Goal: Task Accomplishment & Management: Use online tool/utility

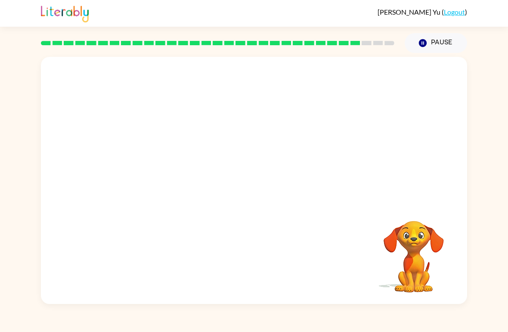
click at [339, 147] on video "Your browser must support playing .mp4 files to use Literably. Please try using…" at bounding box center [254, 130] width 426 height 146
click at [245, 181] on div at bounding box center [254, 184] width 55 height 31
click at [258, 173] on div at bounding box center [254, 184] width 55 height 31
click at [259, 179] on icon "button" at bounding box center [254, 184] width 15 height 15
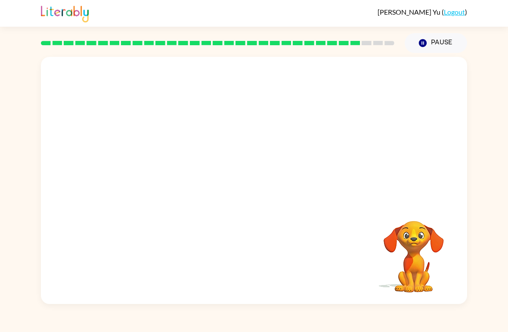
click at [253, 188] on div at bounding box center [254, 130] width 426 height 146
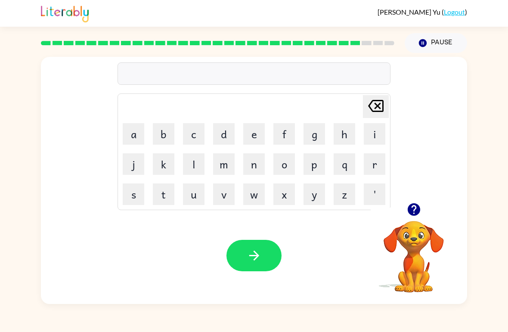
click at [138, 199] on button "s" at bounding box center [134, 195] width 22 height 22
click at [336, 144] on button "h" at bounding box center [345, 134] width 22 height 22
click at [128, 129] on button "a" at bounding box center [134, 134] width 22 height 22
click at [322, 162] on button "p" at bounding box center [315, 164] width 22 height 22
click at [257, 135] on button "e" at bounding box center [254, 134] width 22 height 22
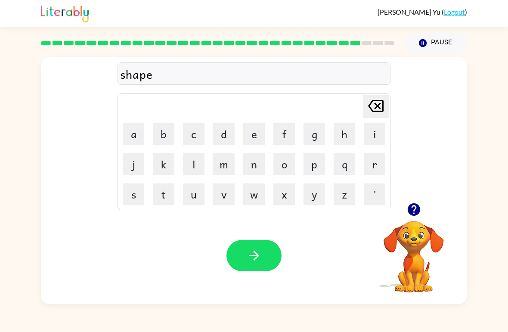
click at [268, 247] on button "button" at bounding box center [254, 255] width 55 height 31
click at [258, 128] on button "e" at bounding box center [254, 134] width 22 height 22
click at [287, 197] on button "x" at bounding box center [285, 195] width 22 height 22
click at [190, 160] on button "l" at bounding box center [194, 164] width 22 height 22
click at [373, 137] on button "i" at bounding box center [375, 134] width 22 height 22
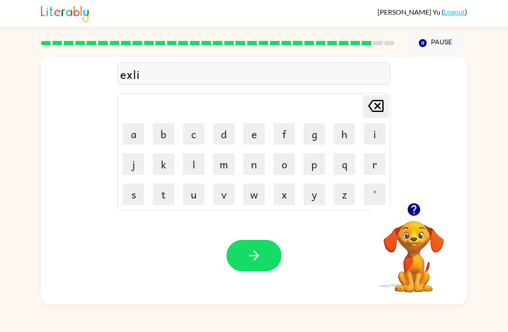
click at [374, 107] on icon "Delete Delete last character input" at bounding box center [376, 106] width 21 height 21
click at [257, 134] on button "e" at bounding box center [254, 134] width 22 height 22
click at [248, 174] on button "n" at bounding box center [254, 164] width 22 height 22
click at [259, 136] on button "e" at bounding box center [254, 134] width 22 height 22
click at [264, 246] on button "button" at bounding box center [254, 255] width 55 height 31
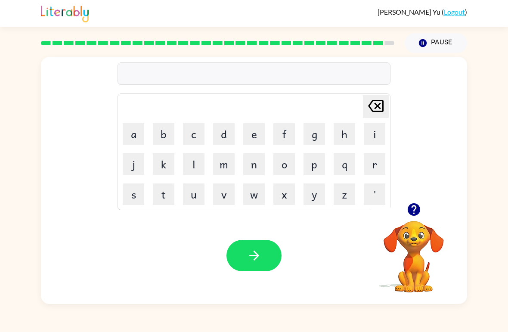
click at [135, 173] on button "j" at bounding box center [134, 164] width 22 height 22
click at [290, 163] on button "o" at bounding box center [285, 164] width 22 height 22
click at [166, 128] on button "b" at bounding box center [164, 134] width 22 height 22
click at [373, 137] on button "i" at bounding box center [375, 134] width 22 height 22
click at [375, 114] on icon "Delete Delete last character input" at bounding box center [376, 106] width 21 height 21
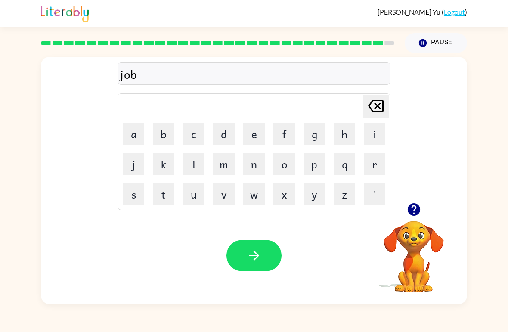
click at [168, 157] on button "k" at bounding box center [164, 164] width 22 height 22
click at [376, 97] on icon "Delete Delete last character input" at bounding box center [376, 106] width 21 height 21
click at [188, 167] on button "l" at bounding box center [194, 164] width 22 height 22
click at [376, 137] on button "i" at bounding box center [375, 134] width 22 height 22
click at [161, 168] on button "k" at bounding box center [164, 164] width 22 height 22
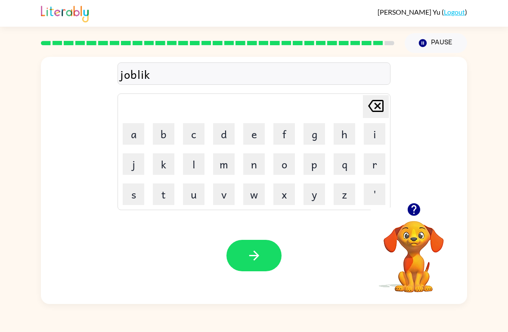
click at [247, 134] on button "e" at bounding box center [254, 134] width 22 height 22
click at [369, 165] on button "r" at bounding box center [375, 164] width 22 height 22
click at [256, 248] on button "button" at bounding box center [254, 255] width 55 height 31
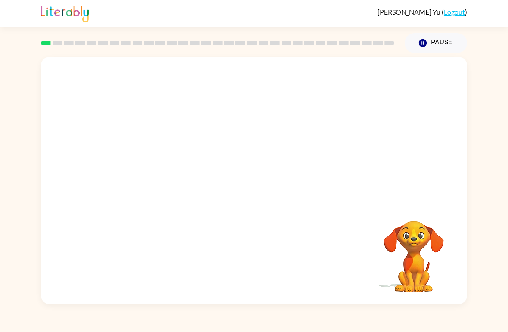
click at [433, 44] on button "Pause Pause" at bounding box center [436, 43] width 62 height 20
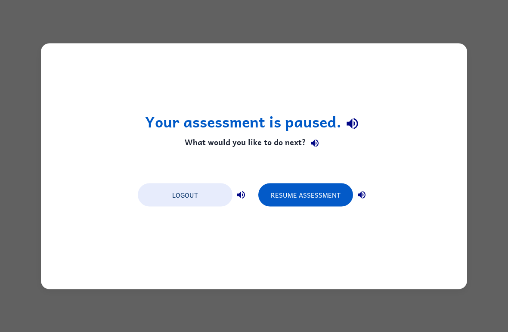
click at [316, 191] on button "Resume Assessment" at bounding box center [305, 194] width 95 height 23
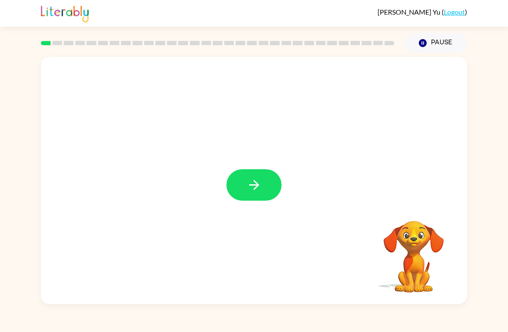
click at [275, 188] on button "button" at bounding box center [254, 184] width 55 height 31
click at [274, 188] on div at bounding box center [254, 184] width 55 height 31
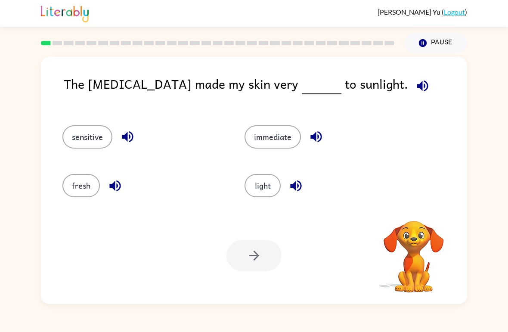
click at [271, 185] on button "light" at bounding box center [263, 185] width 36 height 23
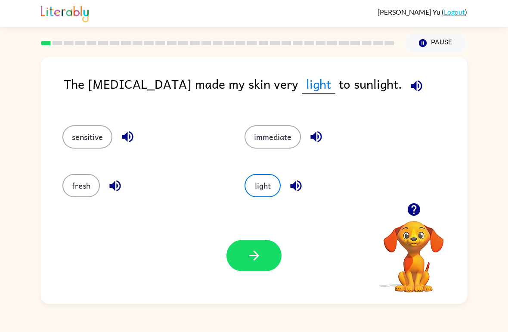
click at [259, 131] on button "immediate" at bounding box center [273, 136] width 56 height 23
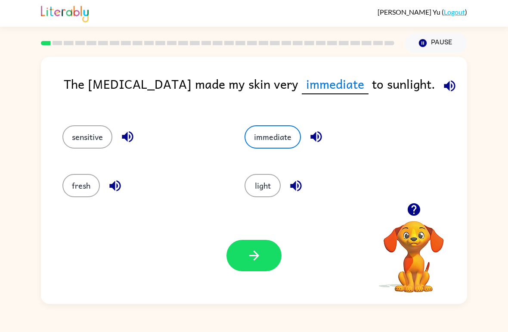
click at [76, 139] on button "sensitive" at bounding box center [87, 136] width 50 height 23
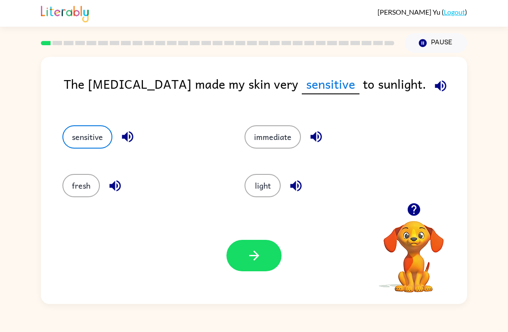
click at [249, 241] on button "button" at bounding box center [254, 255] width 55 height 31
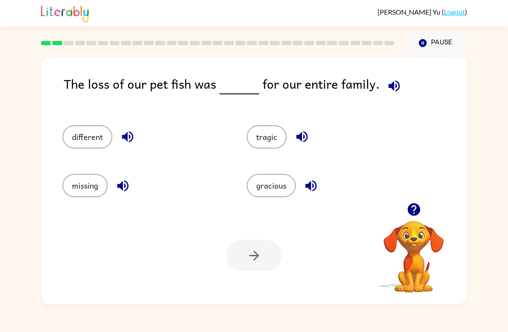
click at [94, 182] on button "missing" at bounding box center [84, 185] width 45 height 23
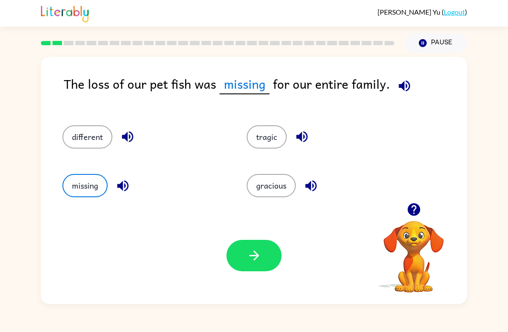
click at [247, 256] on icon "button" at bounding box center [254, 255] width 15 height 15
click at [246, 255] on div at bounding box center [254, 255] width 55 height 31
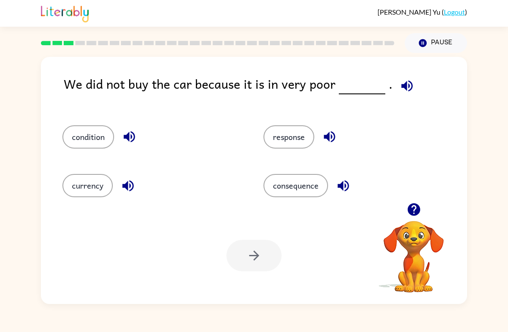
click at [99, 148] on button "condition" at bounding box center [88, 136] width 52 height 23
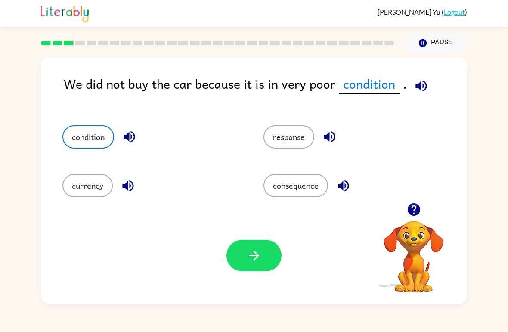
click at [275, 256] on button "button" at bounding box center [254, 255] width 55 height 31
click at [275, 256] on div at bounding box center [254, 255] width 55 height 31
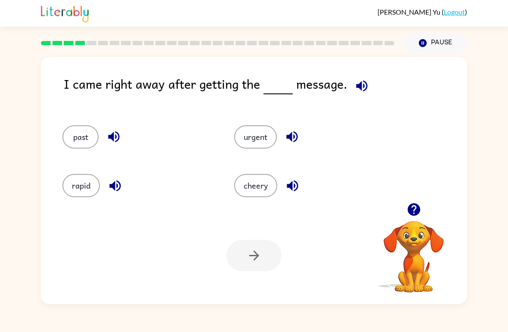
click at [415, 203] on icon "button" at bounding box center [414, 209] width 15 height 15
click at [87, 139] on button "past" at bounding box center [80, 136] width 36 height 23
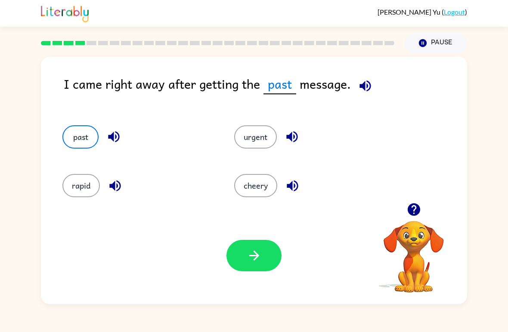
click at [293, 268] on div "Your browser must support playing .mp4 files to use Literably. Please try using…" at bounding box center [254, 255] width 426 height 97
click at [277, 256] on button "button" at bounding box center [254, 255] width 55 height 31
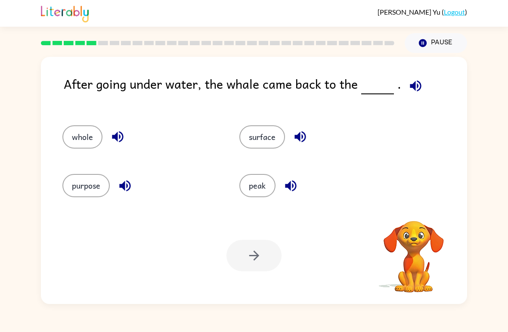
click at [265, 248] on div at bounding box center [254, 255] width 55 height 31
click at [266, 255] on div at bounding box center [254, 255] width 55 height 31
click at [83, 134] on button "whole" at bounding box center [82, 136] width 40 height 23
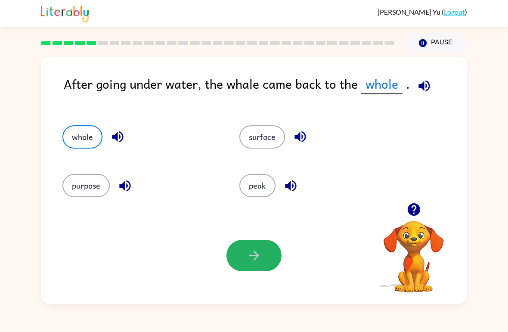
click at [262, 251] on button "button" at bounding box center [254, 255] width 55 height 31
click at [262, 251] on div at bounding box center [254, 255] width 55 height 31
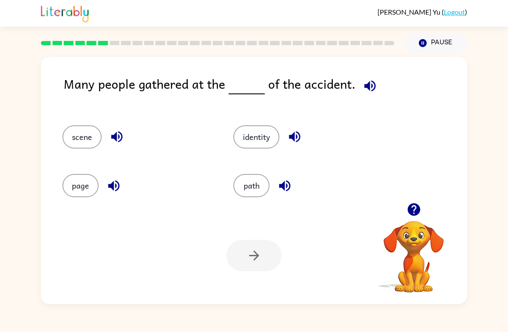
click at [250, 143] on button "identity" at bounding box center [256, 136] width 46 height 23
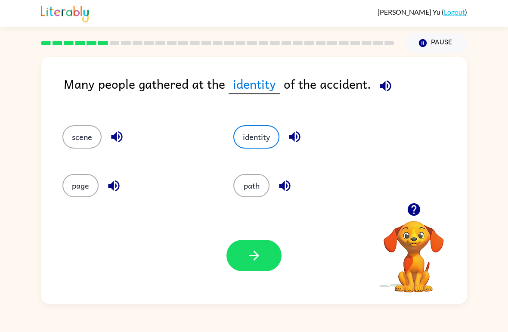
click at [255, 259] on icon "button" at bounding box center [254, 256] width 10 height 10
click at [255, 259] on div at bounding box center [254, 255] width 55 height 31
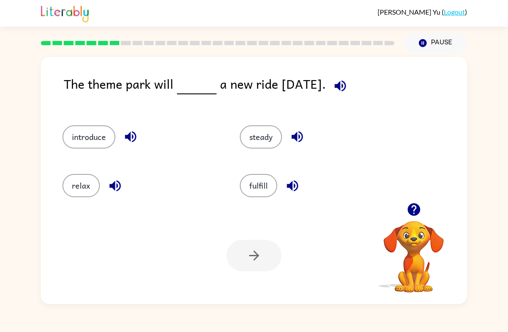
click at [73, 146] on button "introduce" at bounding box center [88, 136] width 53 height 23
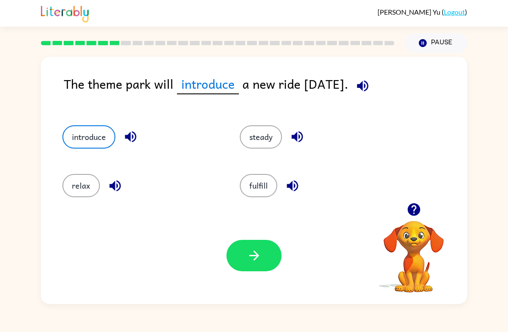
click at [258, 245] on button "button" at bounding box center [254, 255] width 55 height 31
click at [258, 245] on div at bounding box center [254, 255] width 55 height 31
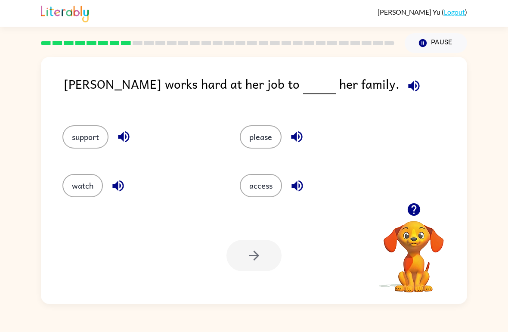
click at [72, 182] on button "watch" at bounding box center [82, 185] width 40 height 23
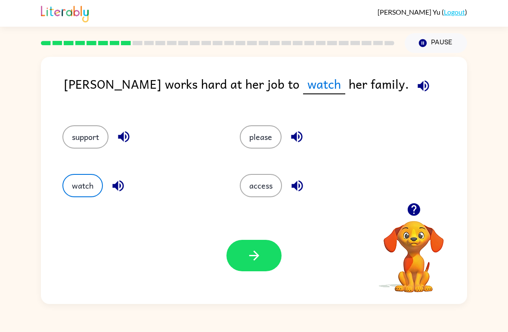
click at [264, 235] on div "Your browser must support playing .mp4 files to use Literably. Please try using…" at bounding box center [254, 255] width 426 height 97
click at [277, 259] on button "button" at bounding box center [254, 255] width 55 height 31
click at [248, 239] on div "Your browser must support playing .mp4 files to use Literably. Please try using…" at bounding box center [254, 255] width 426 height 97
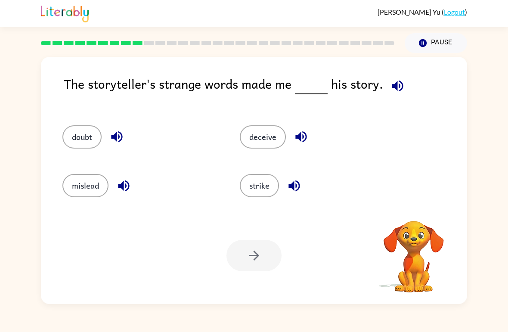
click at [262, 242] on div at bounding box center [254, 255] width 55 height 31
click at [261, 242] on div at bounding box center [254, 255] width 55 height 31
click at [88, 185] on button "mislead" at bounding box center [85, 185] width 46 height 23
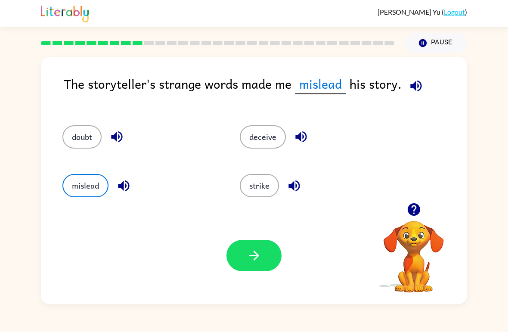
click at [244, 259] on button "button" at bounding box center [254, 255] width 55 height 31
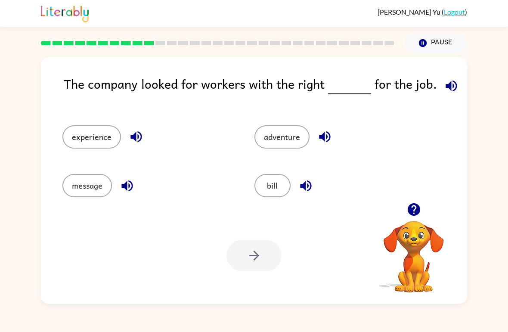
click at [1, 120] on div "The company looked for workers with the right for the job. experience adventure…" at bounding box center [254, 178] width 508 height 251
click at [96, 148] on button "experience" at bounding box center [91, 136] width 59 height 23
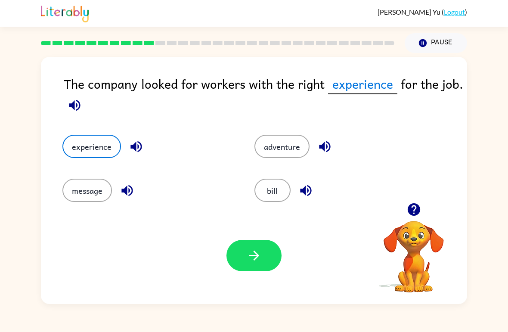
click at [249, 236] on div "Your browser must support playing .mp4 files to use Literably. Please try using…" at bounding box center [254, 255] width 426 height 97
click at [264, 255] on button "button" at bounding box center [254, 255] width 55 height 31
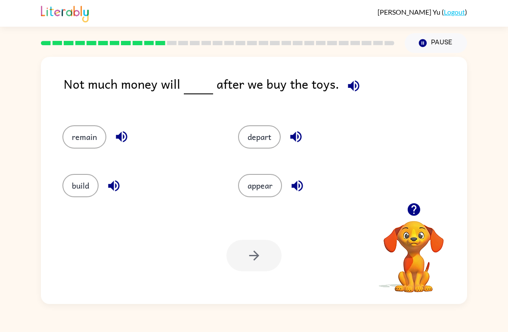
click at [256, 181] on button "appear" at bounding box center [260, 185] width 44 height 23
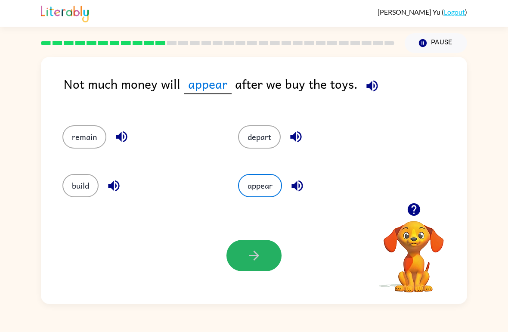
click at [274, 251] on button "button" at bounding box center [254, 255] width 55 height 31
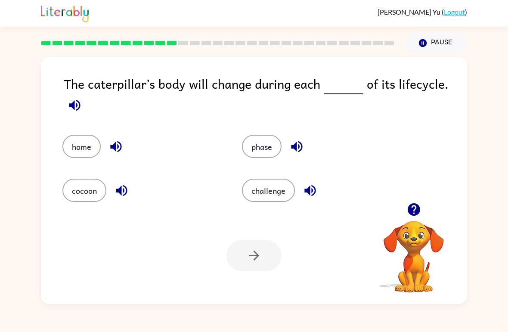
click at [283, 194] on button "challenge" at bounding box center [268, 190] width 53 height 23
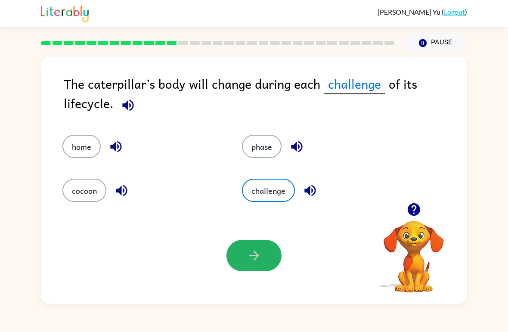
click at [255, 267] on button "button" at bounding box center [254, 255] width 55 height 31
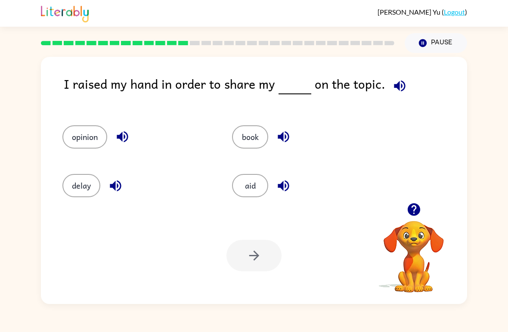
click at [70, 139] on button "opinion" at bounding box center [84, 136] width 45 height 23
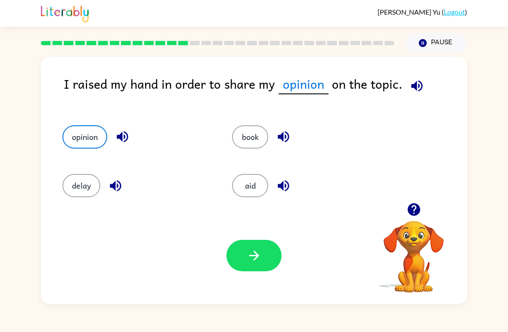
click at [258, 258] on icon "button" at bounding box center [254, 255] width 15 height 15
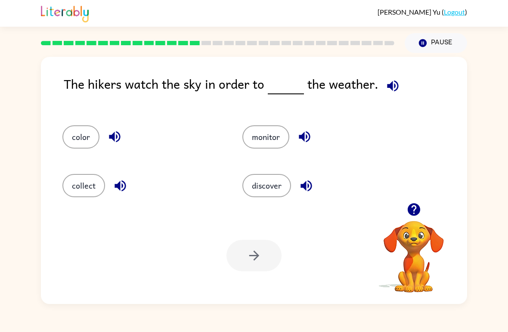
click at [254, 128] on button "monitor" at bounding box center [266, 136] width 47 height 23
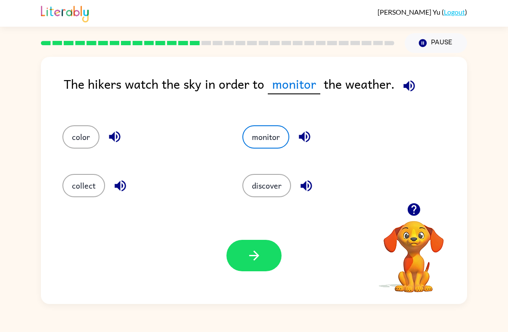
click at [259, 265] on button "button" at bounding box center [254, 255] width 55 height 31
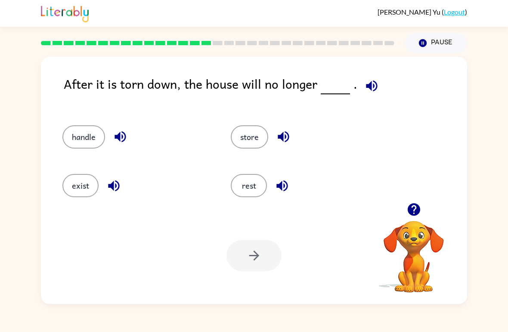
click at [67, 147] on button "handle" at bounding box center [83, 136] width 43 height 23
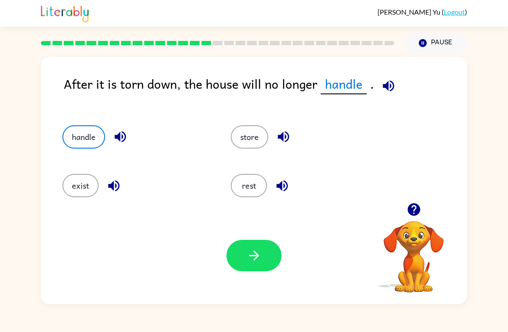
click at [252, 254] on icon "button" at bounding box center [254, 255] width 15 height 15
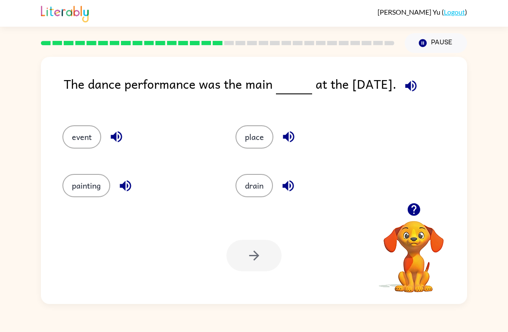
click at [80, 140] on button "event" at bounding box center [81, 136] width 39 height 23
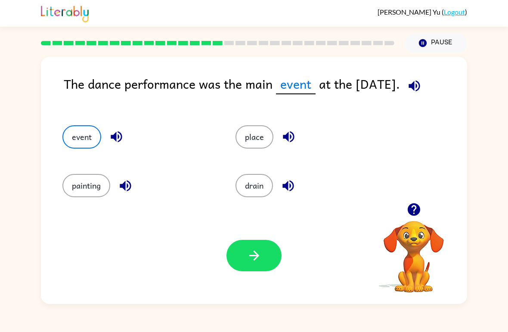
click at [259, 264] on button "button" at bounding box center [254, 255] width 55 height 31
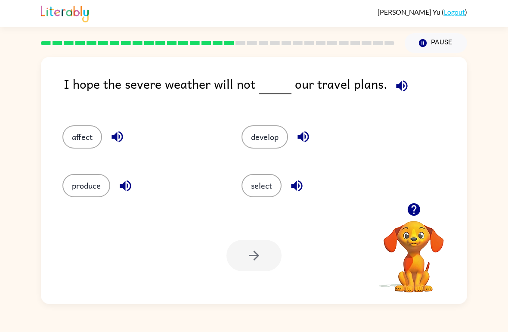
click at [268, 177] on button "select" at bounding box center [262, 185] width 40 height 23
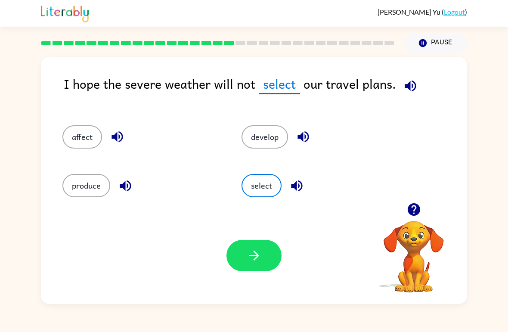
click at [250, 255] on icon "button" at bounding box center [254, 255] width 15 height 15
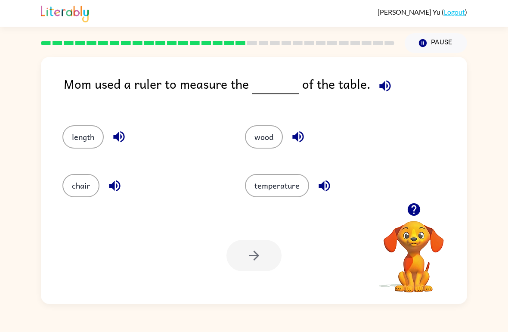
click at [87, 137] on button "length" at bounding box center [82, 136] width 41 height 23
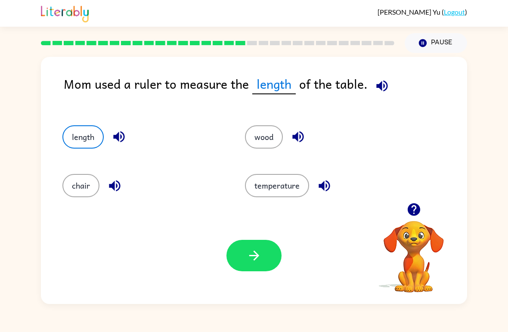
click at [258, 277] on div "Your browser must support playing .mp4 files to use Literably. Please try using…" at bounding box center [254, 255] width 426 height 97
click at [250, 252] on icon "button" at bounding box center [254, 255] width 15 height 15
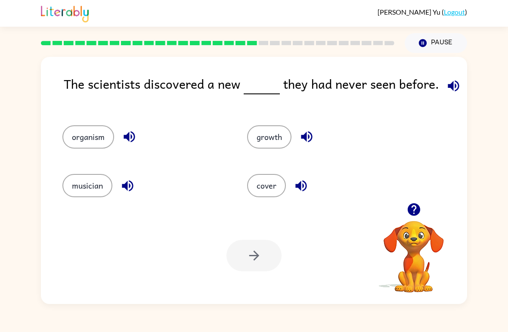
click at [95, 135] on button "organism" at bounding box center [88, 136] width 52 height 23
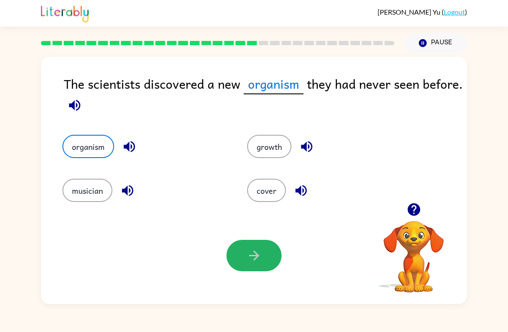
click at [240, 262] on button "button" at bounding box center [254, 255] width 55 height 31
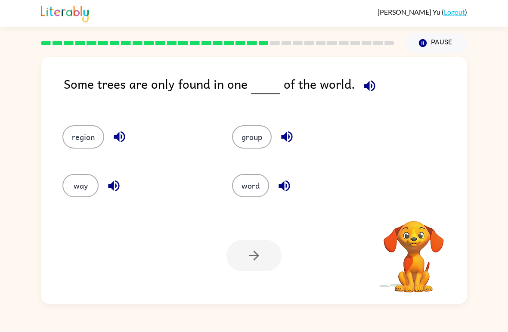
click at [263, 258] on div at bounding box center [254, 255] width 55 height 31
click at [68, 187] on button "way" at bounding box center [80, 185] width 36 height 23
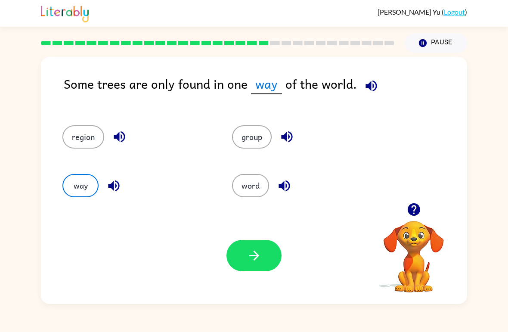
click at [230, 253] on button "button" at bounding box center [254, 255] width 55 height 31
click at [258, 260] on div at bounding box center [254, 255] width 55 height 31
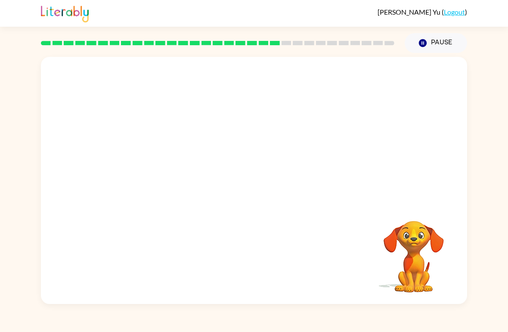
click at [246, 229] on div "Your browser must support playing .mp4 files to use Literably. Please try using…" at bounding box center [254, 180] width 426 height 247
click at [179, 196] on video "Your browser must support playing .mp4 files to use Literably. Please try using…" at bounding box center [254, 130] width 426 height 146
click at [311, 183] on div at bounding box center [254, 180] width 426 height 247
click at [289, 205] on div at bounding box center [254, 180] width 426 height 247
click at [267, 199] on div at bounding box center [254, 184] width 55 height 31
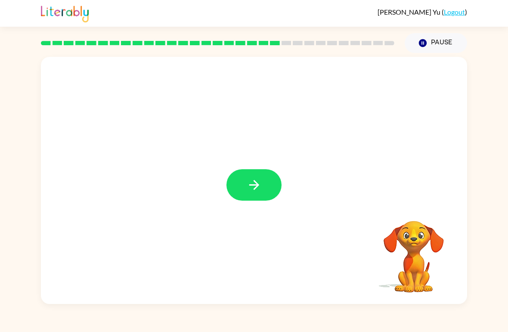
click at [262, 184] on icon "button" at bounding box center [254, 184] width 15 height 15
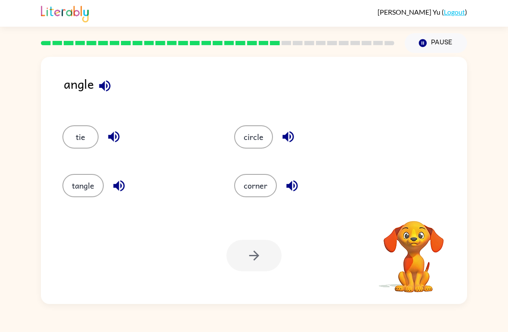
click at [256, 187] on button "corner" at bounding box center [255, 185] width 43 height 23
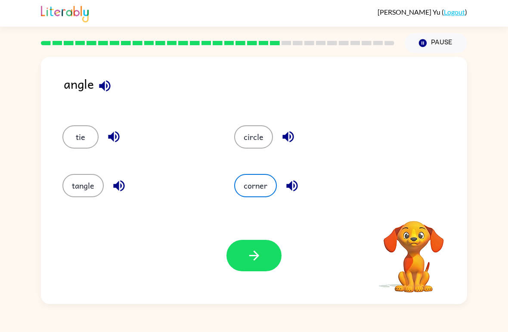
click at [216, 215] on div "Your browser must support playing .mp4 files to use Literably. Please try using…" at bounding box center [254, 255] width 426 height 97
click at [270, 192] on button "corner" at bounding box center [255, 185] width 43 height 23
click at [247, 254] on icon "button" at bounding box center [254, 255] width 15 height 15
click at [246, 254] on div at bounding box center [254, 255] width 55 height 31
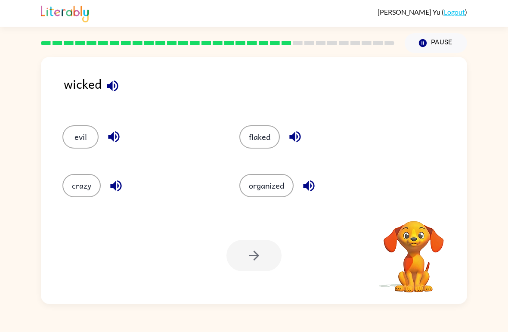
click at [287, 181] on button "organized" at bounding box center [267, 185] width 54 height 23
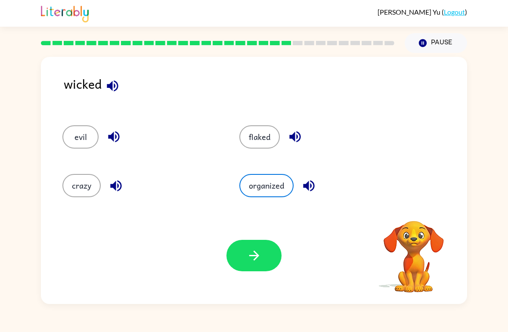
click at [252, 289] on div "Your browser must support playing .mp4 files to use Literably. Please try using…" at bounding box center [254, 255] width 426 height 97
click at [260, 259] on icon "button" at bounding box center [254, 255] width 15 height 15
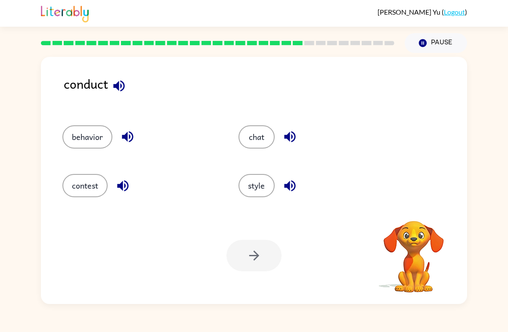
click at [77, 185] on button "contest" at bounding box center [84, 185] width 45 height 23
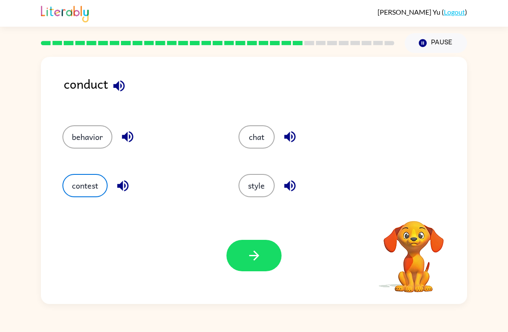
click at [70, 128] on button "behavior" at bounding box center [87, 136] width 50 height 23
click at [248, 271] on button "button" at bounding box center [254, 255] width 55 height 31
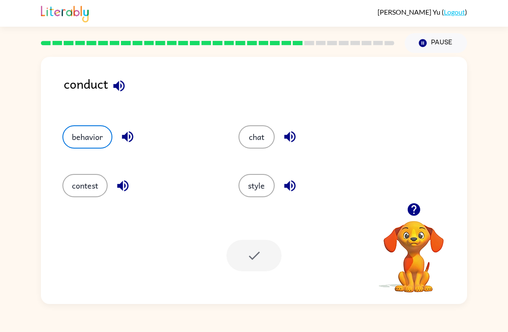
click at [253, 256] on div at bounding box center [254, 255] width 55 height 31
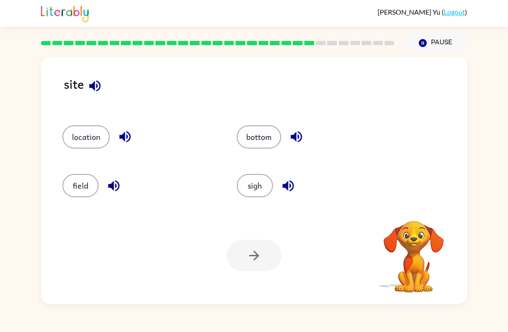
click at [250, 260] on div at bounding box center [254, 255] width 55 height 31
click at [81, 186] on button "field" at bounding box center [80, 185] width 36 height 23
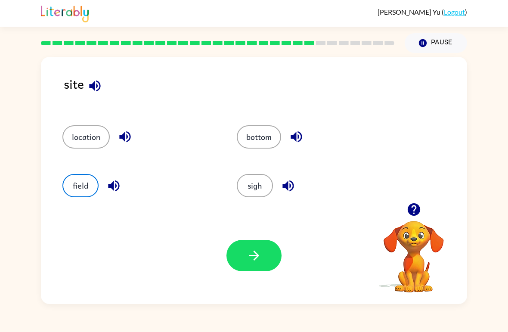
click at [230, 259] on button "button" at bounding box center [254, 255] width 55 height 31
click at [287, 244] on div "Your browser must support playing .mp4 files to use Literably. Please try using…" at bounding box center [254, 255] width 426 height 97
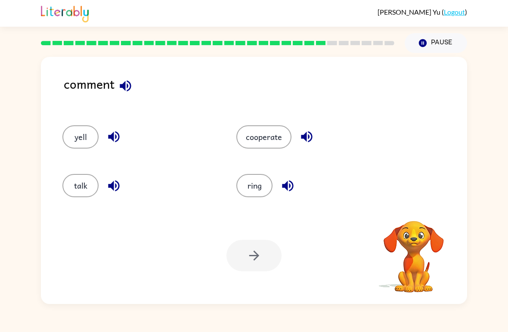
click at [262, 192] on button "ring" at bounding box center [255, 185] width 36 height 23
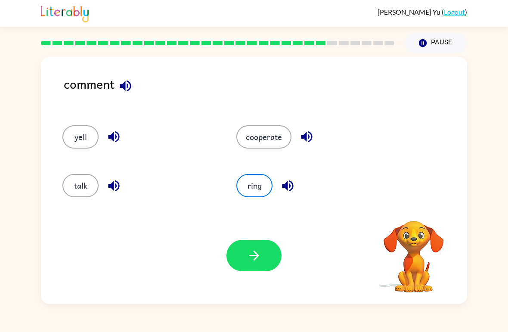
click at [262, 192] on button "ring" at bounding box center [255, 185] width 36 height 23
click at [279, 127] on button "cooperate" at bounding box center [264, 136] width 55 height 23
click at [271, 255] on button "button" at bounding box center [254, 255] width 55 height 31
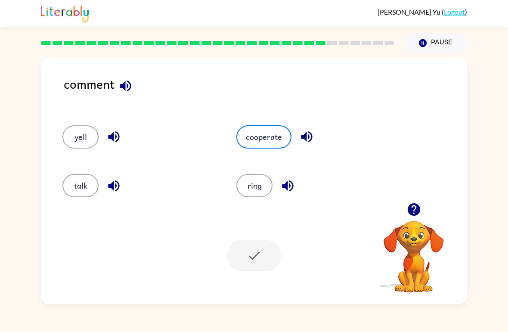
click at [271, 255] on div at bounding box center [254, 255] width 55 height 31
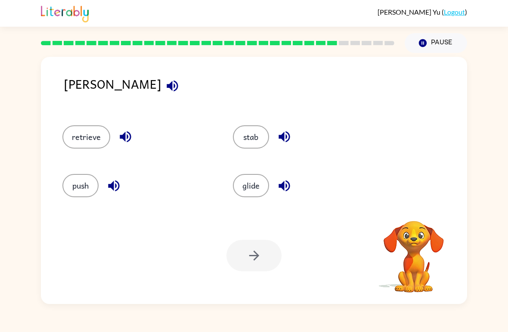
click at [60, 139] on div "retrieve" at bounding box center [131, 133] width 171 height 49
click at [91, 141] on button "retrieve" at bounding box center [86, 136] width 48 height 23
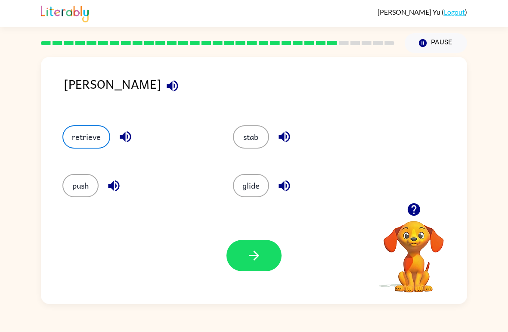
click at [240, 256] on button "button" at bounding box center [254, 255] width 55 height 31
click at [240, 256] on div at bounding box center [254, 255] width 55 height 31
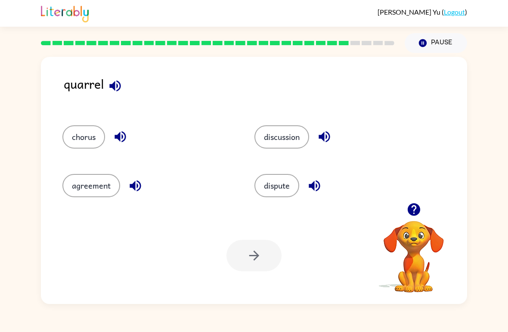
click at [296, 133] on button "discussion" at bounding box center [282, 136] width 55 height 23
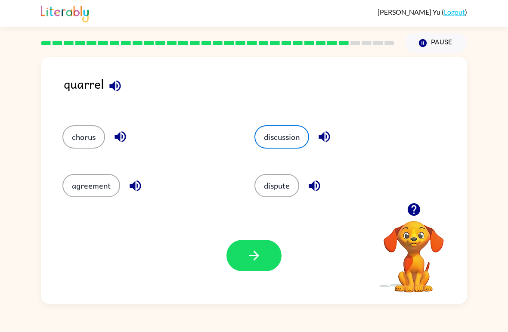
click at [250, 260] on icon "button" at bounding box center [254, 255] width 15 height 15
click at [250, 260] on div at bounding box center [254, 255] width 55 height 31
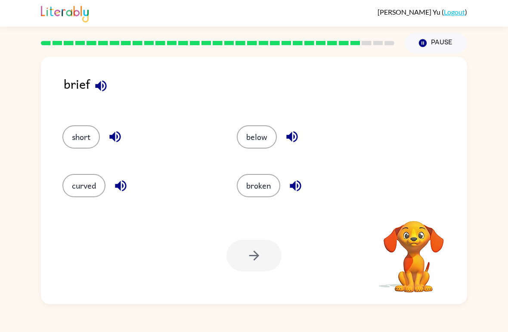
click at [244, 251] on div at bounding box center [254, 255] width 55 height 31
click at [228, 141] on div "below" at bounding box center [308, 133] width 174 height 49
click at [268, 132] on button "below" at bounding box center [257, 136] width 40 height 23
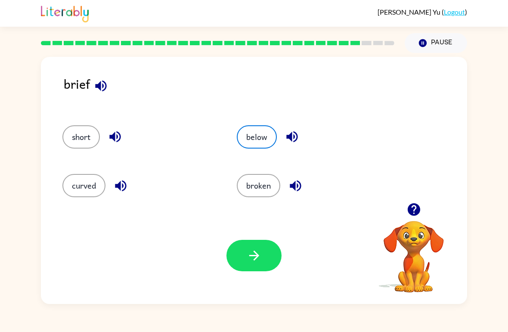
click at [252, 248] on button "button" at bounding box center [254, 255] width 55 height 31
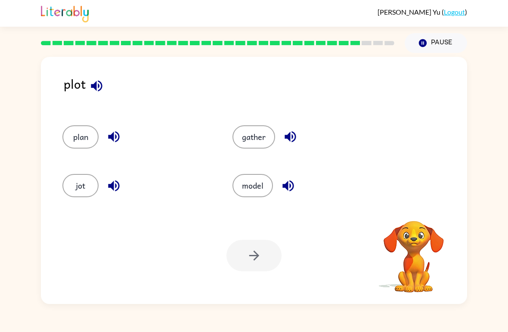
click at [259, 249] on div at bounding box center [254, 255] width 55 height 31
click at [84, 130] on button "plan" at bounding box center [80, 136] width 36 height 23
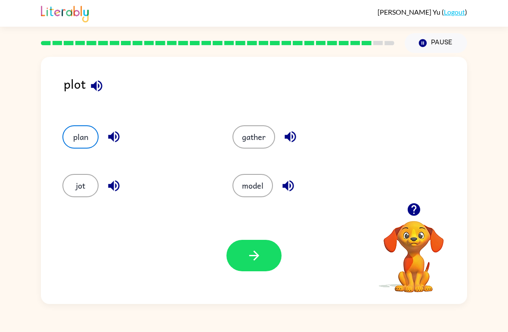
click at [270, 246] on button "button" at bounding box center [254, 255] width 55 height 31
click at [270, 246] on div at bounding box center [254, 255] width 55 height 31
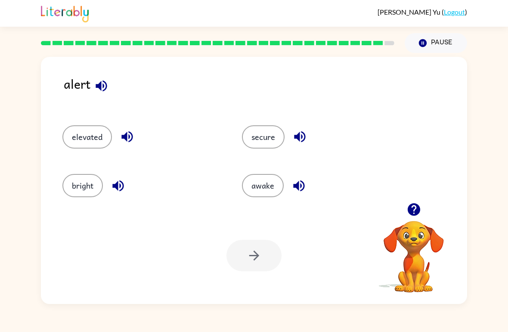
click at [265, 183] on button "awake" at bounding box center [263, 185] width 42 height 23
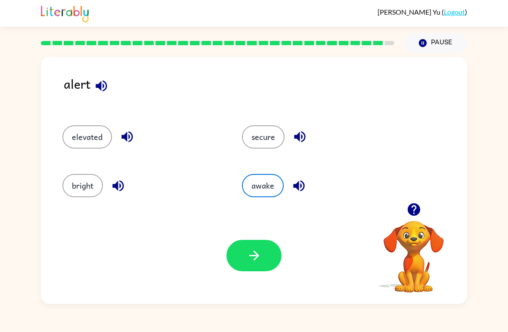
click at [260, 240] on button "button" at bounding box center [254, 255] width 55 height 31
click at [253, 262] on div at bounding box center [254, 255] width 55 height 31
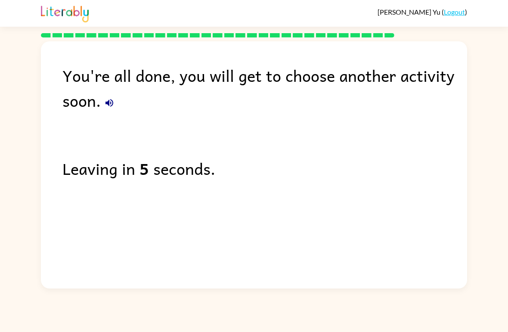
click at [256, 251] on div "You're all done, you will get to choose another activity soon. Leaving in 5 sec…" at bounding box center [254, 162] width 426 height 243
